Goal: Information Seeking & Learning: Check status

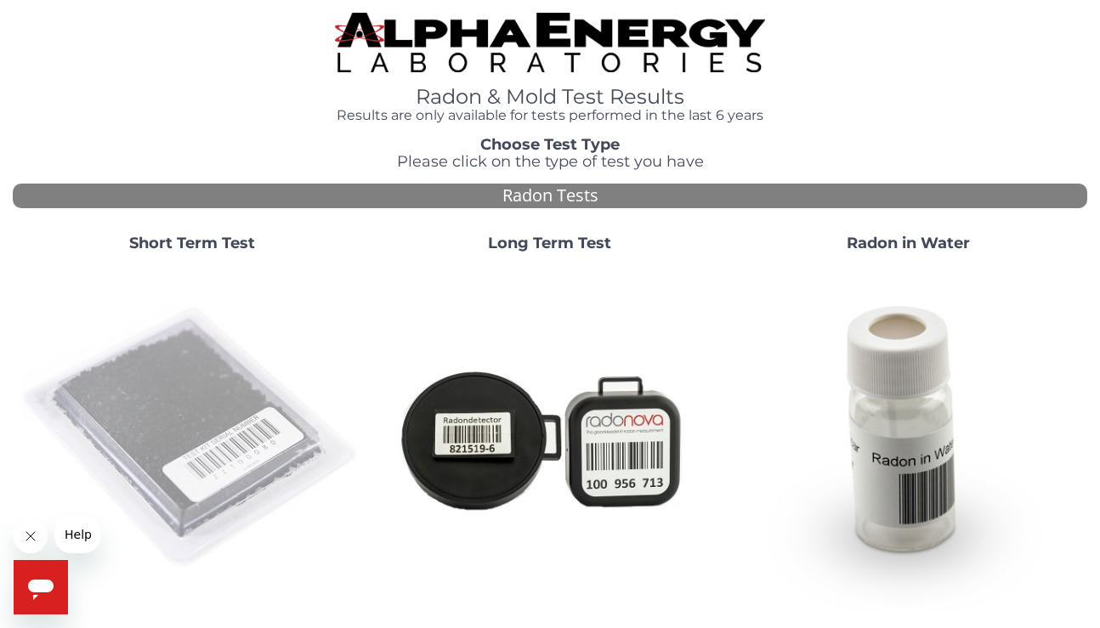
click at [194, 376] on img at bounding box center [192, 438] width 344 height 344
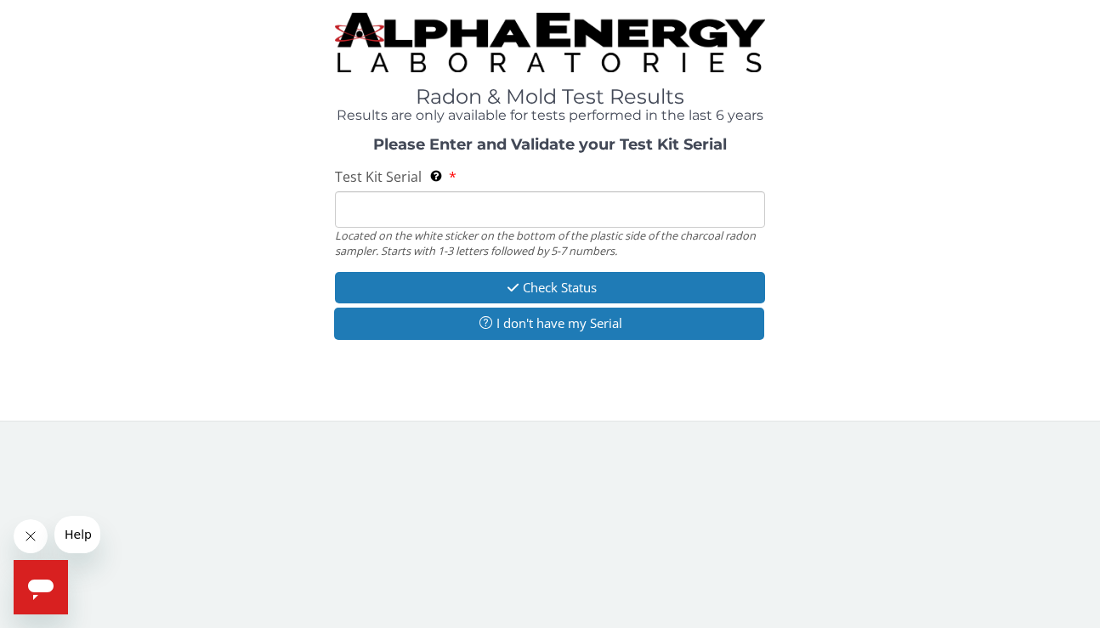
click at [391, 198] on input "Test Kit Serial Located on the white sticker on the bottom of the plastic side …" at bounding box center [550, 209] width 430 height 37
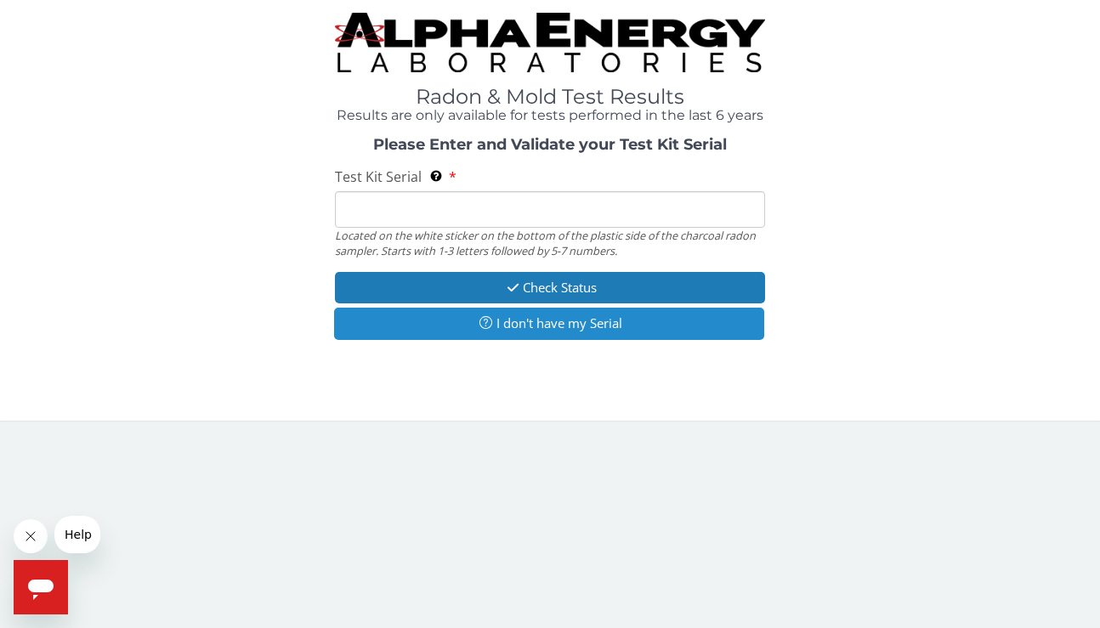
click at [500, 325] on button "I don't have my Serial" at bounding box center [549, 323] width 430 height 31
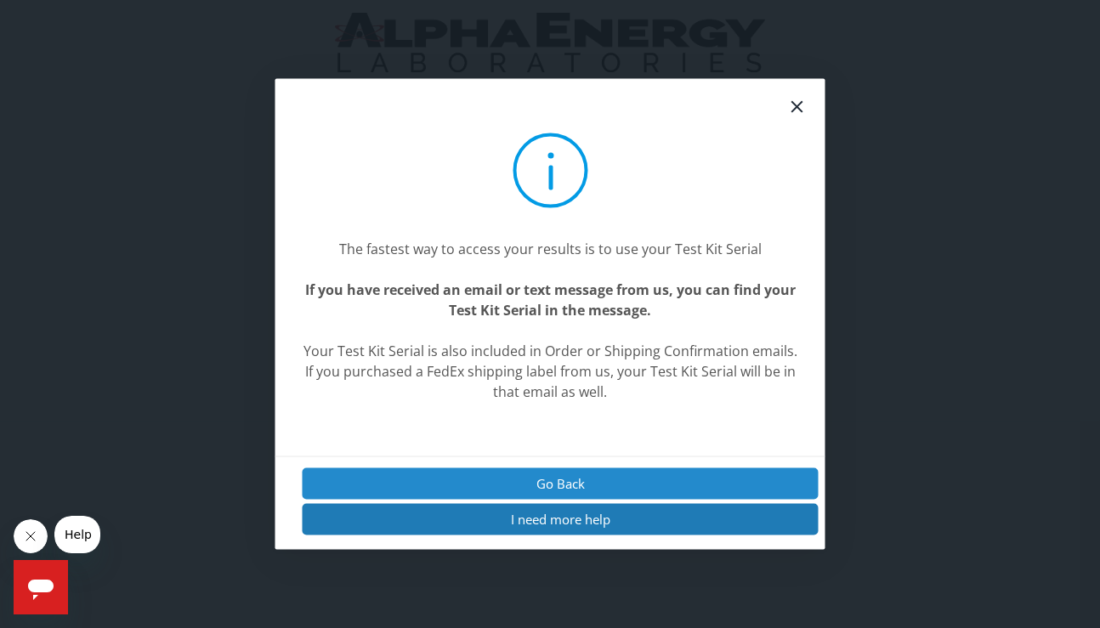
click at [505, 477] on button "Go Back" at bounding box center [561, 482] width 516 height 31
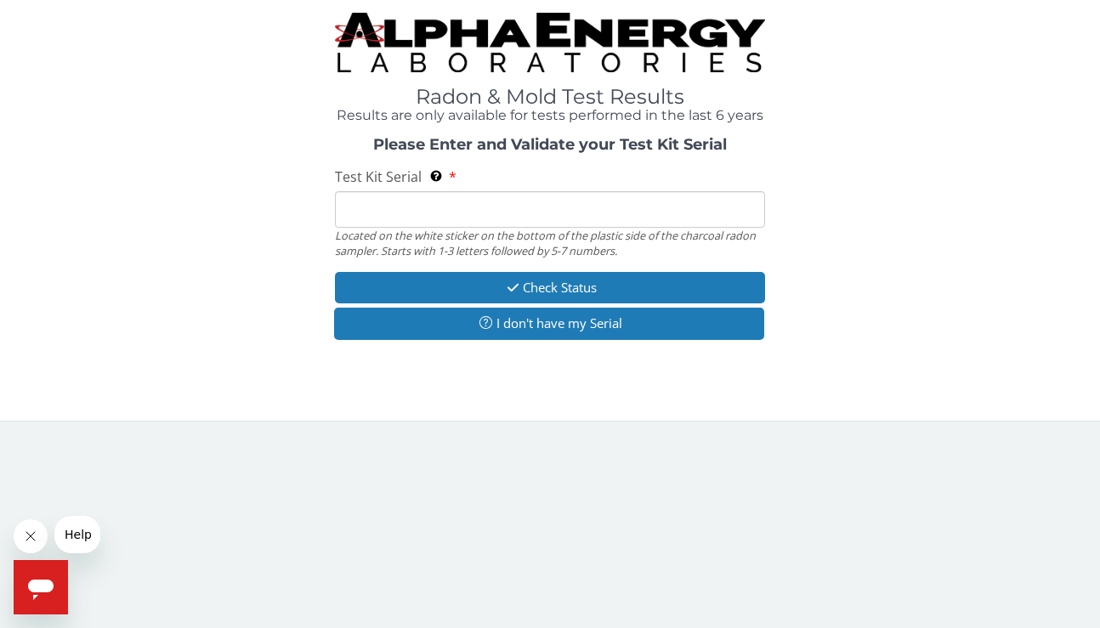
click at [368, 195] on input "Test Kit Serial Located on the white sticker on the bottom of the plastic side …" at bounding box center [550, 209] width 430 height 37
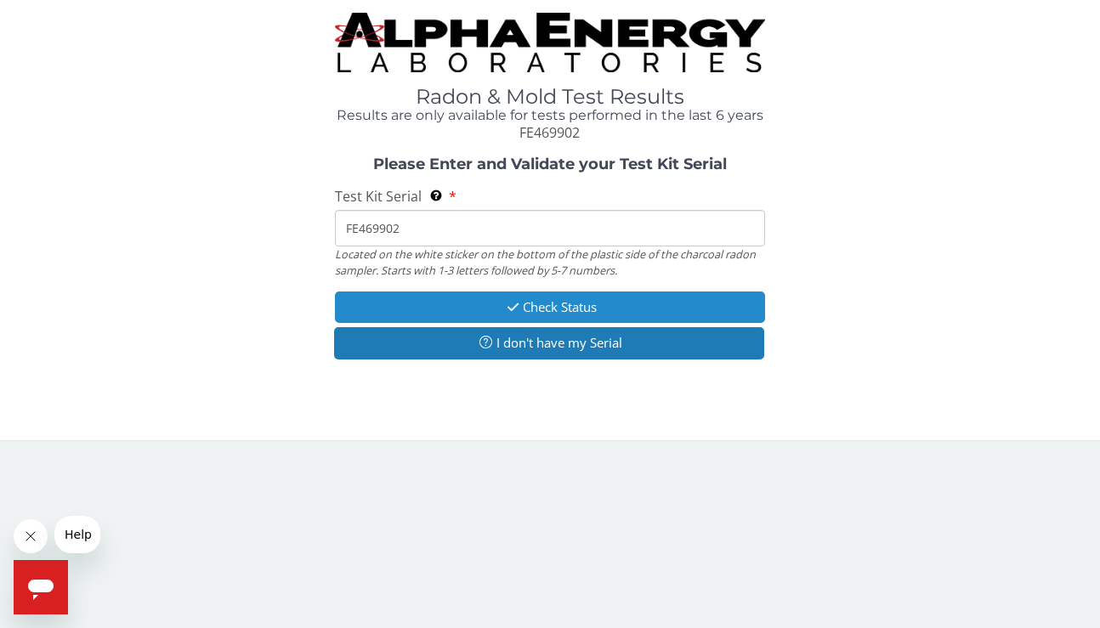
type input "FE469902"
click at [493, 322] on button "Check Status" at bounding box center [550, 307] width 430 height 31
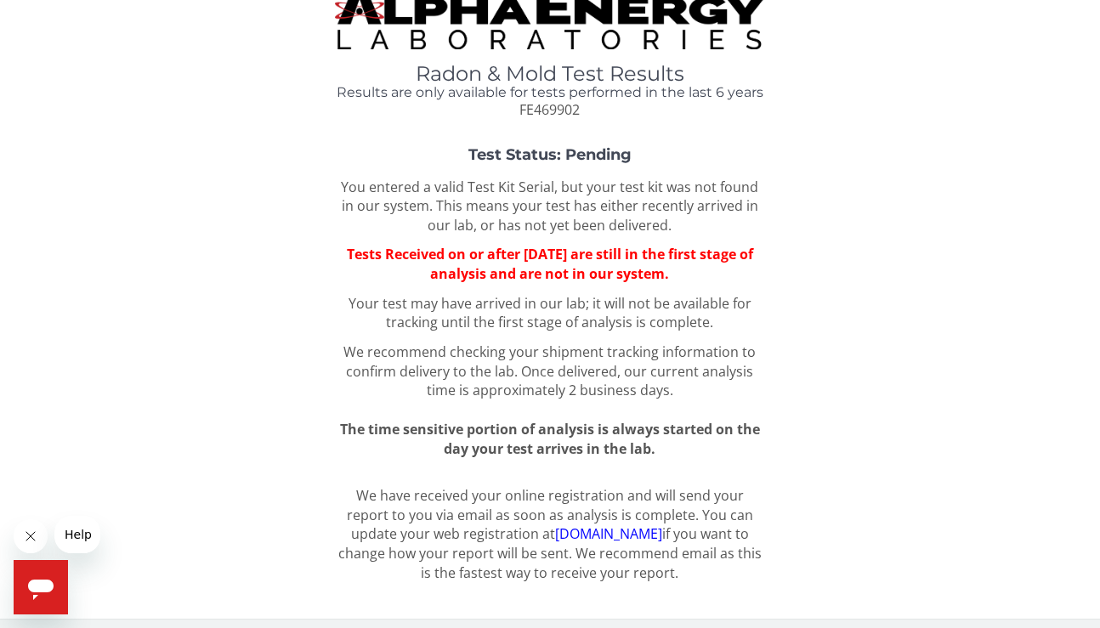
scroll to position [31, 0]
